Goal: Information Seeking & Learning: Learn about a topic

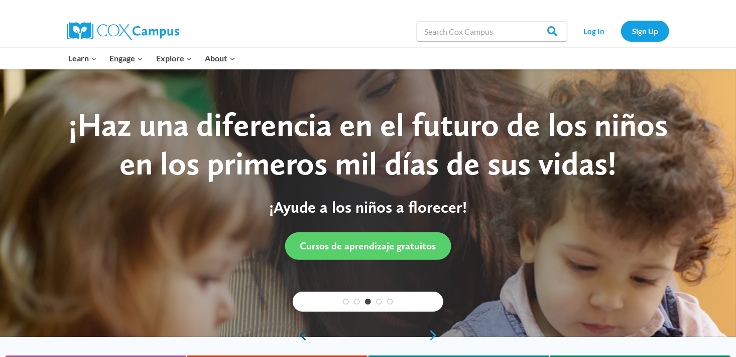
click at [303, 336] on link "Previous" at bounding box center [300, 335] width 15 height 12
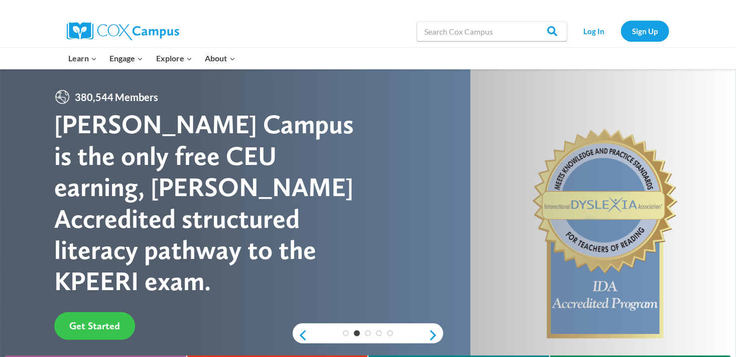
click at [111, 319] on span "Get Started" at bounding box center [94, 325] width 51 height 12
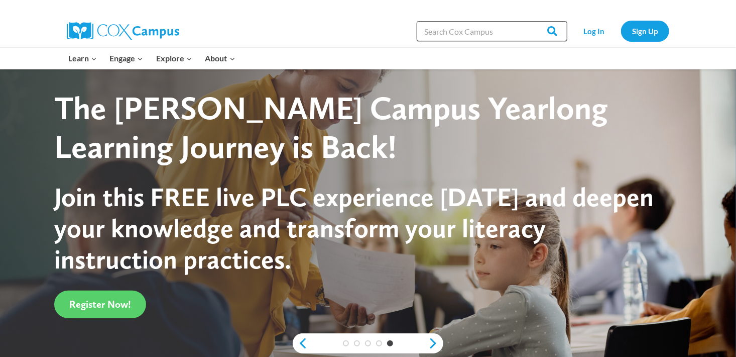
click at [507, 29] on input "Search in [URL][DOMAIN_NAME]" at bounding box center [492, 31] width 151 height 20
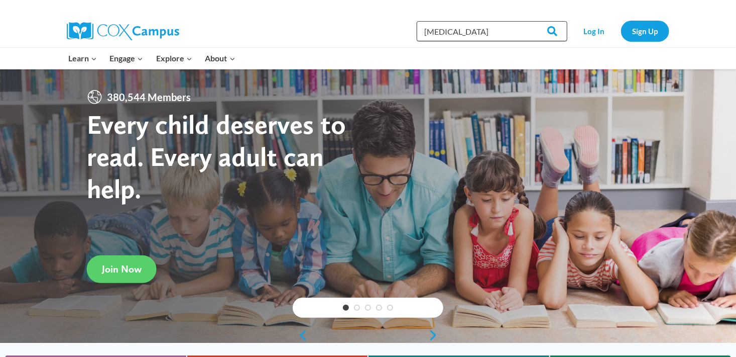
type input "[MEDICAL_DATA]"
click at [528, 21] on input "Search" at bounding box center [547, 31] width 39 height 20
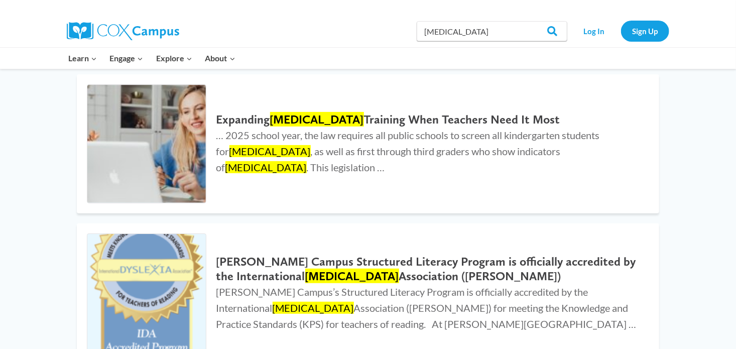
scroll to position [155, 0]
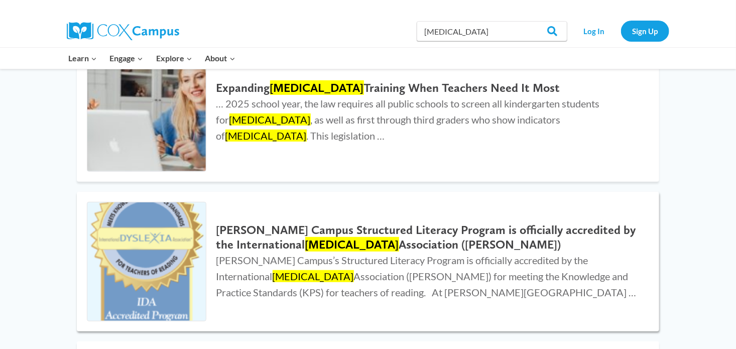
click at [266, 240] on h2 "[PERSON_NAME] Campus Structured Literacy Program is officially accredited by th…" at bounding box center [428, 237] width 423 height 29
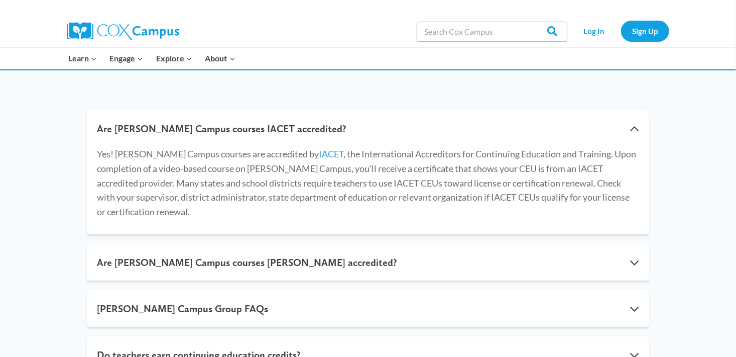
scroll to position [176, 0]
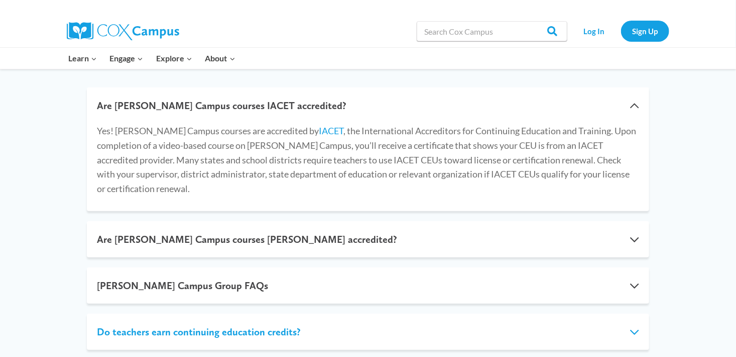
click at [633, 321] on button "Do teachers earn continuing education credits?" at bounding box center [368, 331] width 563 height 36
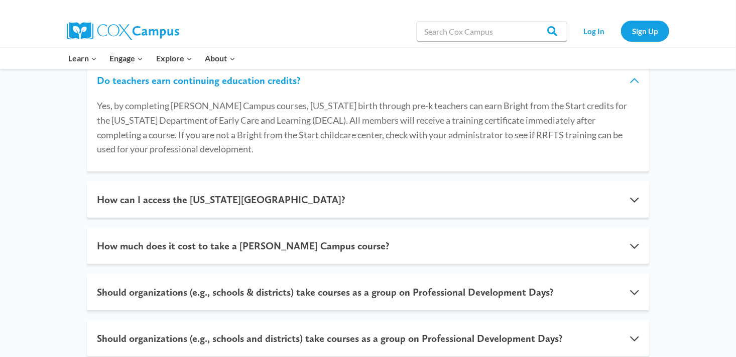
scroll to position [342, 0]
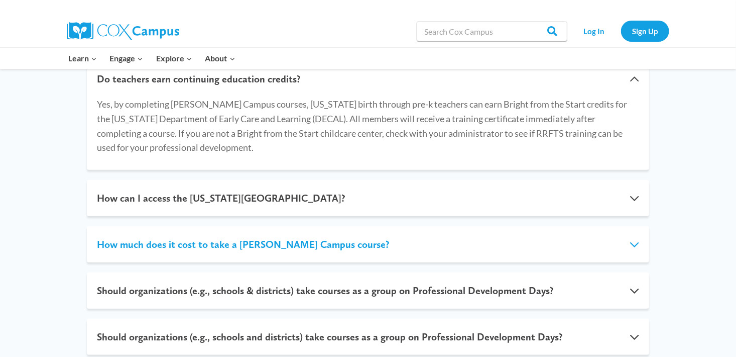
click at [633, 244] on button "How much does it cost to take a Cox Campus course?" at bounding box center [368, 244] width 563 height 36
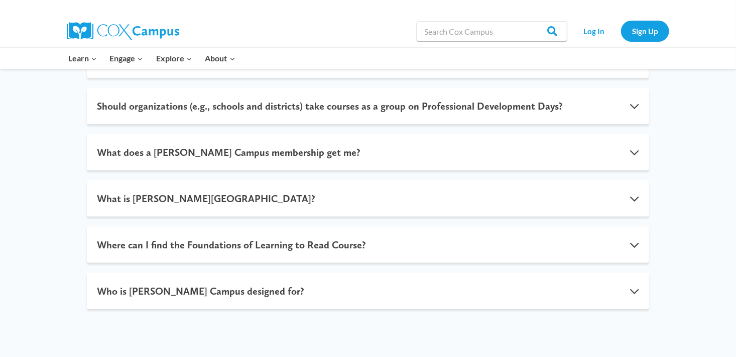
scroll to position [559, 0]
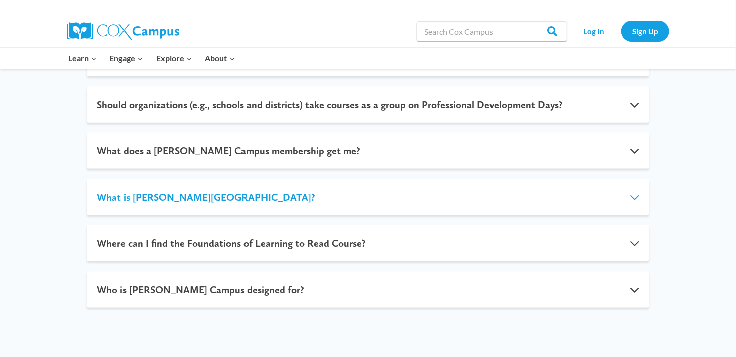
click at [633, 202] on button "What is Cox Campus?" at bounding box center [368, 197] width 563 height 36
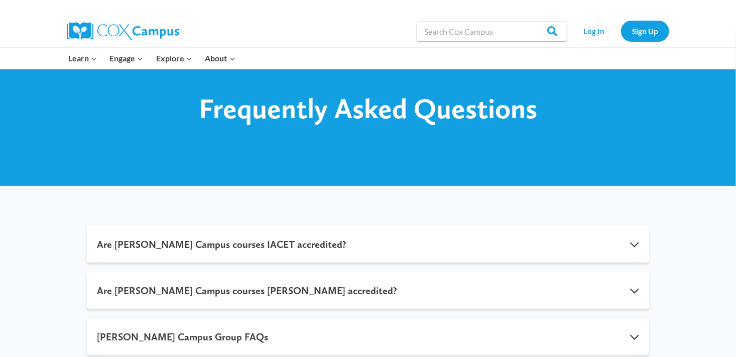
scroll to position [0, 0]
